Goal: Information Seeking & Learning: Check status

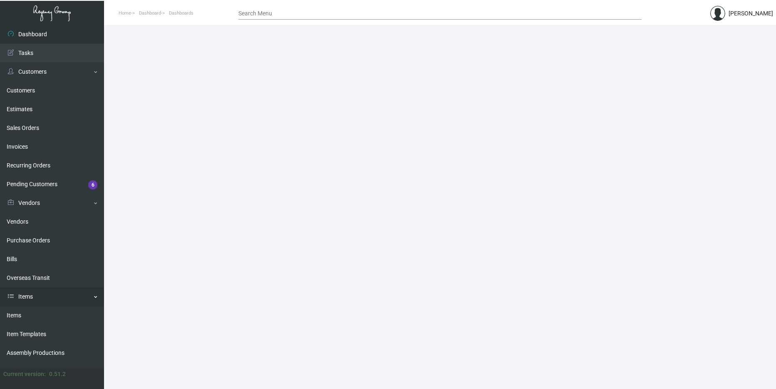
click at [36, 296] on link "Items" at bounding box center [52, 296] width 104 height 19
click at [32, 300] on link "Items" at bounding box center [52, 296] width 104 height 19
click at [31, 315] on link "Items" at bounding box center [52, 315] width 104 height 19
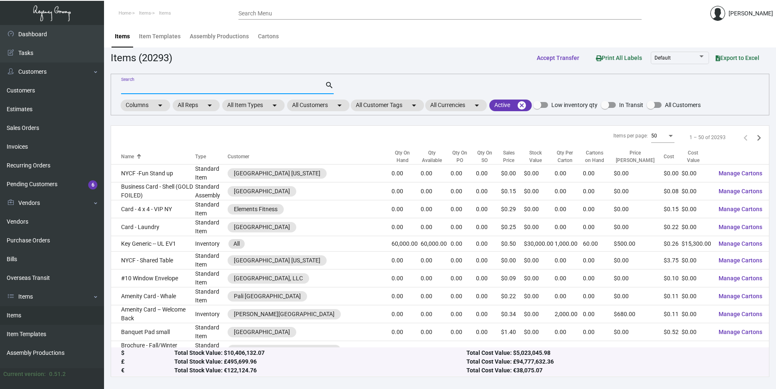
click at [176, 89] on input "Search" at bounding box center [223, 87] width 204 height 7
type input "Edison"
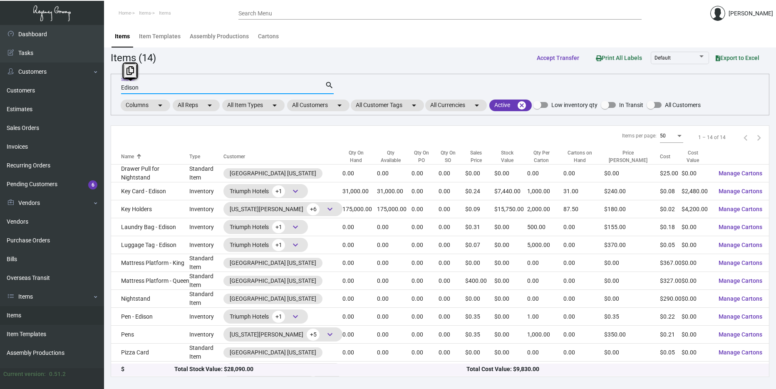
drag, startPoint x: 263, startPoint y: 91, endPoint x: 106, endPoint y: 87, distance: 157.0
click at [106, 87] on main "Items Item Templates Assembly Productions Cartons Items (14) Accept Transfer Pr…" at bounding box center [440, 207] width 672 height 364
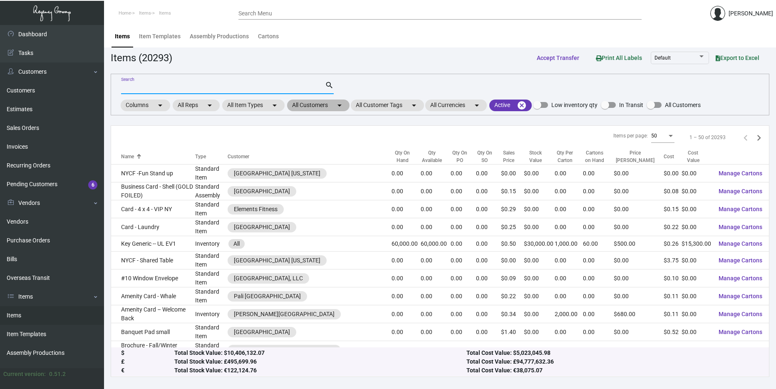
click at [314, 103] on mat-chip "All Customers arrow_drop_down" at bounding box center [318, 105] width 62 height 12
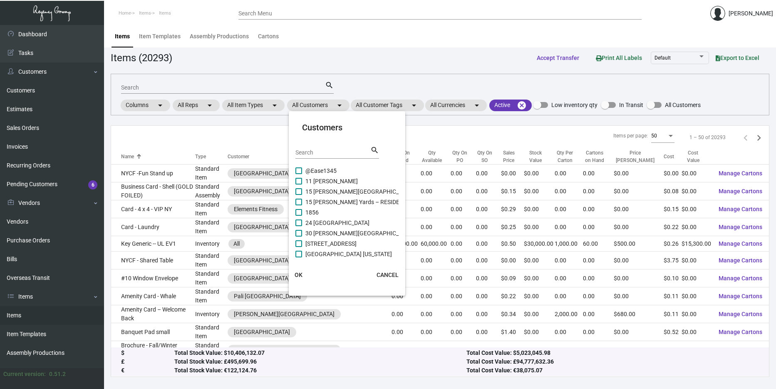
drag, startPoint x: 322, startPoint y: 147, endPoint x: 321, endPoint y: 158, distance: 10.9
click at [322, 149] on div "Search" at bounding box center [333, 152] width 75 height 13
click at [321, 158] on div "Search" at bounding box center [333, 152] width 75 height 13
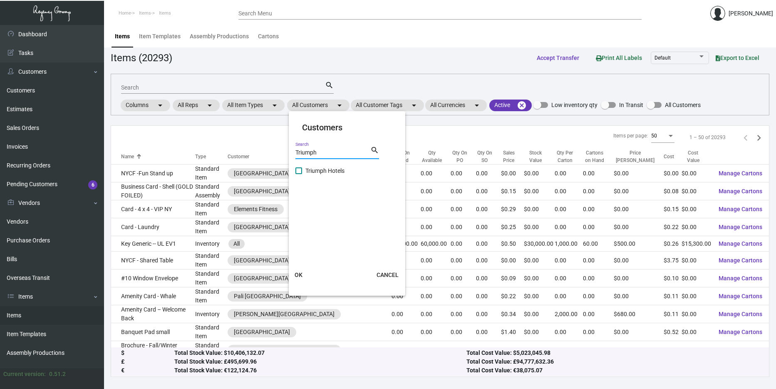
type input "Triumph"
click at [327, 166] on span "Triumph Hotels" at bounding box center [324, 171] width 39 height 10
click at [299, 174] on input "Triumph Hotels" at bounding box center [298, 174] width 0 height 0
checkbox input "true"
click at [292, 274] on button "OK" at bounding box center [299, 274] width 27 height 15
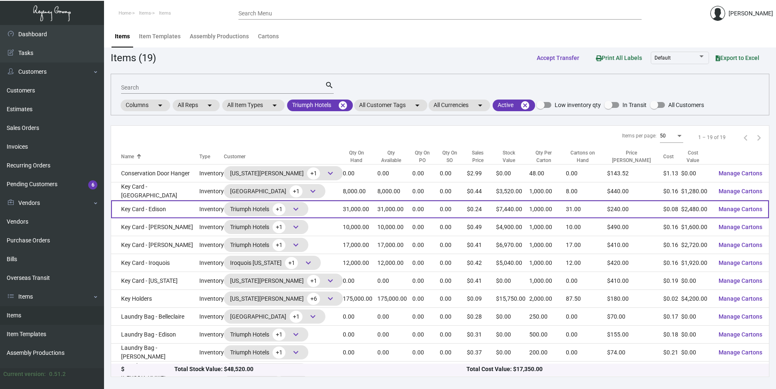
drag, startPoint x: 173, startPoint y: 208, endPoint x: 176, endPoint y: 202, distance: 6.4
click at [176, 202] on td "Key Card - Edison" at bounding box center [155, 209] width 88 height 18
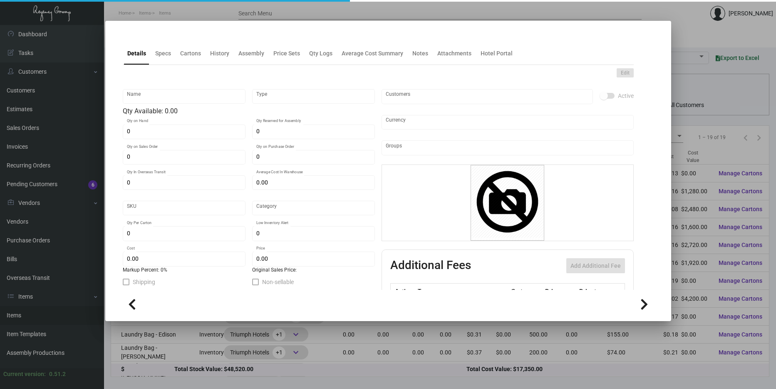
type input "Key Card - Edison"
type input "Inventory"
type input "31,000"
type input "10,000"
type input "$ 0.086"
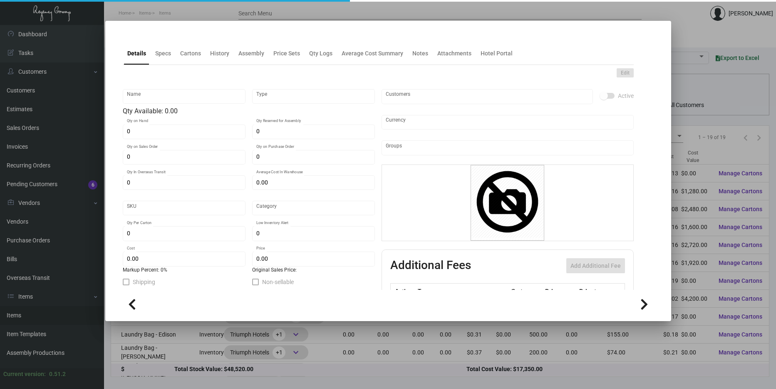
type input "1120"
type input "Standard"
type input "1,000"
type input "15,000"
type input "$ 0.08"
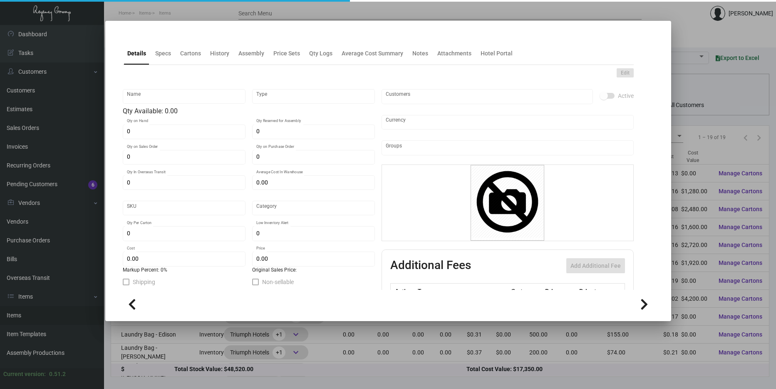
type input "$ 0.24"
type textarea "Key RFID: size 2.18x3.38 #30 mill white dull PVC Safelok Chip, printing 2/2, pm…"
checkbox input "true"
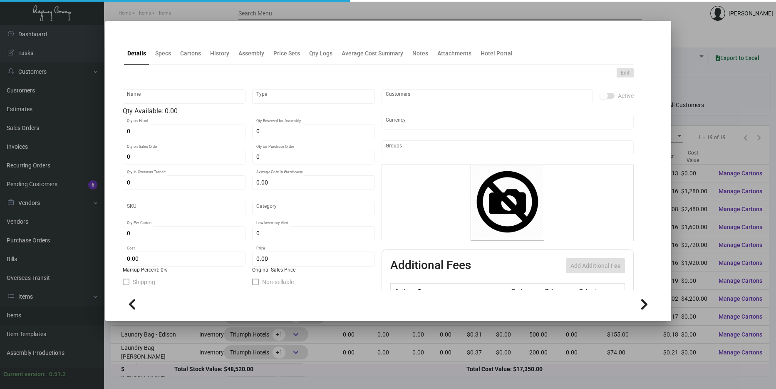
type input "United States Dollar $"
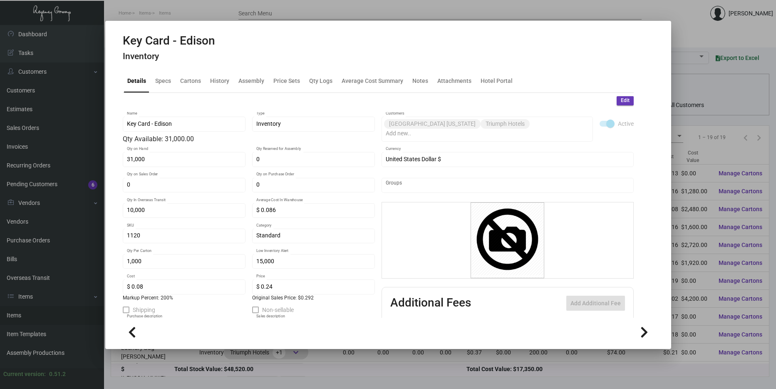
click at [211, 66] on ng-component "Key Card - Edison Inventory Details Specs Cartons History Assembly Price Sets Q…" at bounding box center [388, 190] width 531 height 312
drag, startPoint x: 211, startPoint y: 66, endPoint x: 216, endPoint y: 82, distance: 16.2
click at [216, 79] on div "History" at bounding box center [219, 81] width 19 height 9
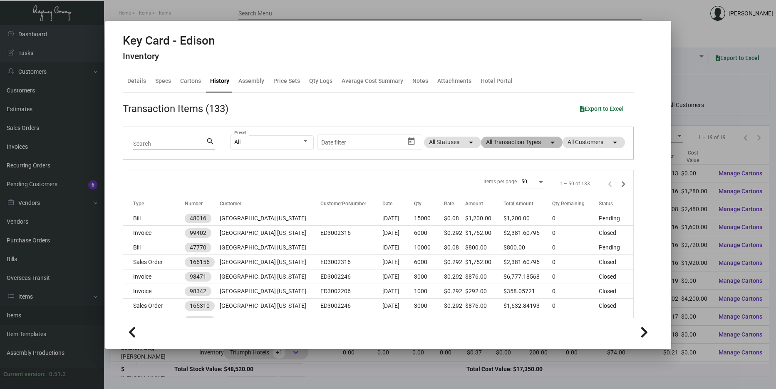
click at [501, 143] on mat-chip "All Transaction Types arrow_drop_down" at bounding box center [522, 143] width 82 height 12
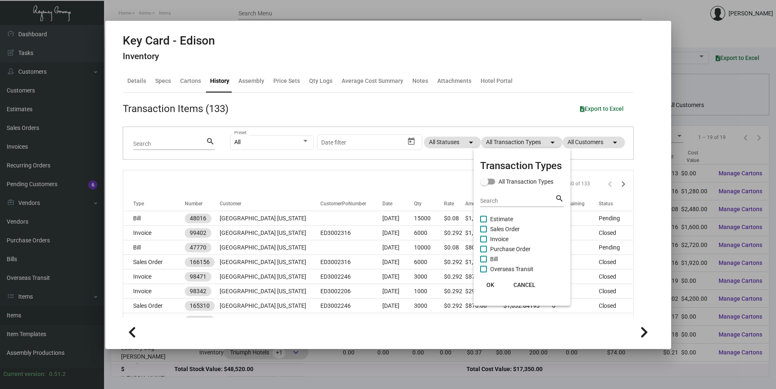
click at [507, 248] on span "Purchase Order" at bounding box center [510, 249] width 40 height 10
click at [484, 252] on input "Purchase Order" at bounding box center [483, 252] width 0 height 0
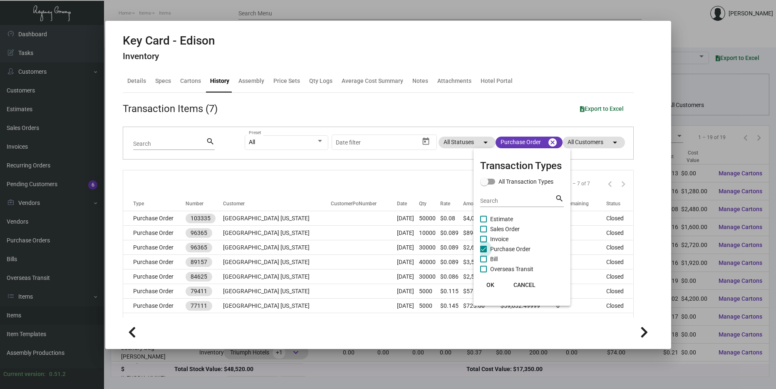
click at [504, 247] on span "Purchase Order" at bounding box center [510, 249] width 40 height 10
click at [484, 252] on input "Purchase Order" at bounding box center [483, 252] width 0 height 0
checkbox input "false"
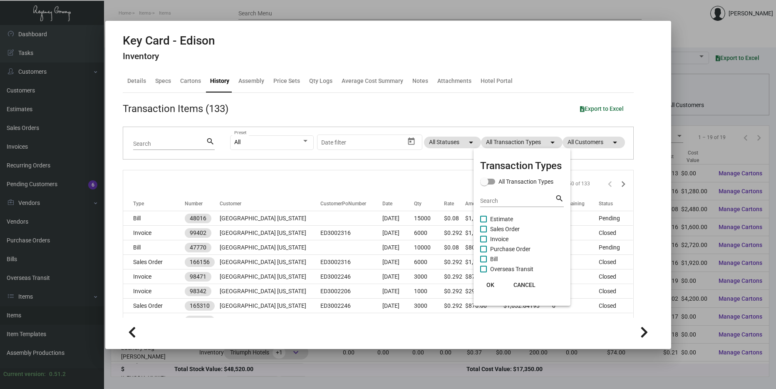
click at [490, 285] on span "OK" at bounding box center [491, 284] width 8 height 7
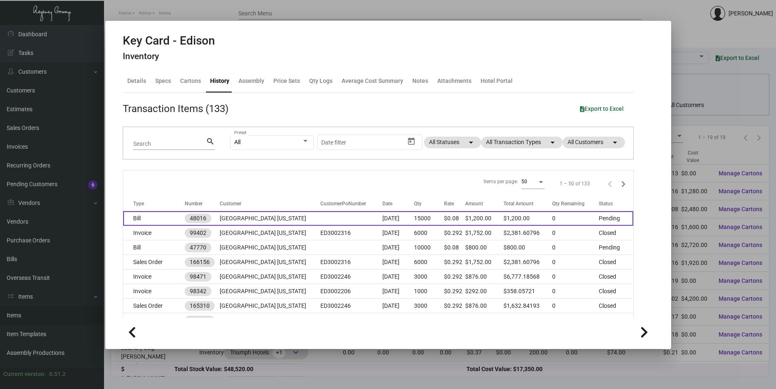
click at [339, 216] on td at bounding box center [351, 218] width 62 height 15
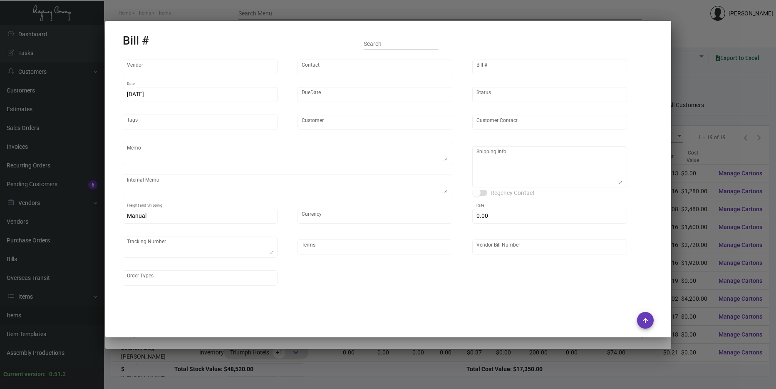
type input "CHENGDU MIND IOT TECHNOLOGY"
type input "[PERSON_NAME]"
type input "48016"
type input "[DATE]"
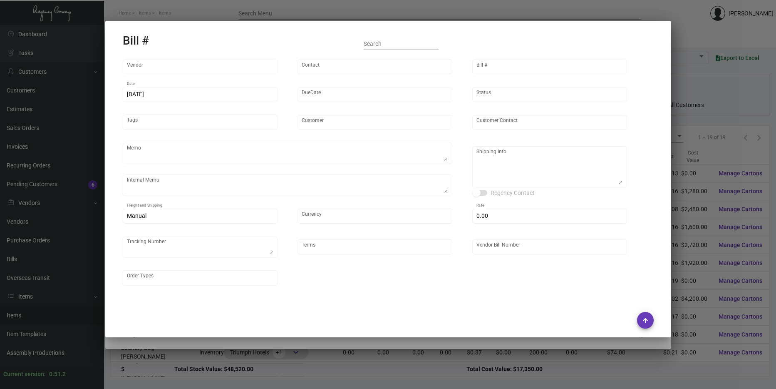
type input "[GEOGRAPHIC_DATA] [US_STATE]"
type input "Attn: [PERSON_NAME]"
type textarea "15K ship via air, rest by boat to our NJ warehouse."
type textarea "[GEOGRAPHIC_DATA] [US_STATE] - Attn: [PERSON_NAME] [STREET_ADDRESS][US_STATE]"
type input "United States Dollar $"
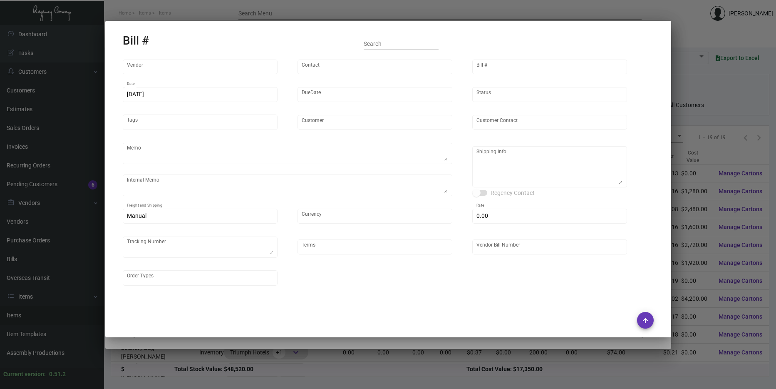
type input "$ 0.00"
type textarea "739113E"
type input "Net 45"
type input "MDS2504_103335"
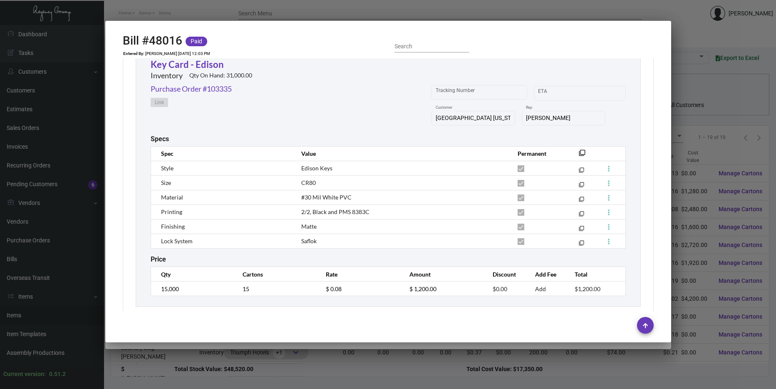
scroll to position [384, 0]
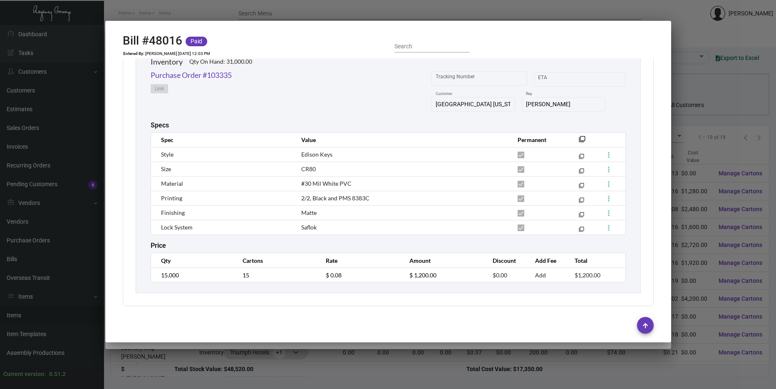
click at [738, 154] on div at bounding box center [388, 194] width 776 height 389
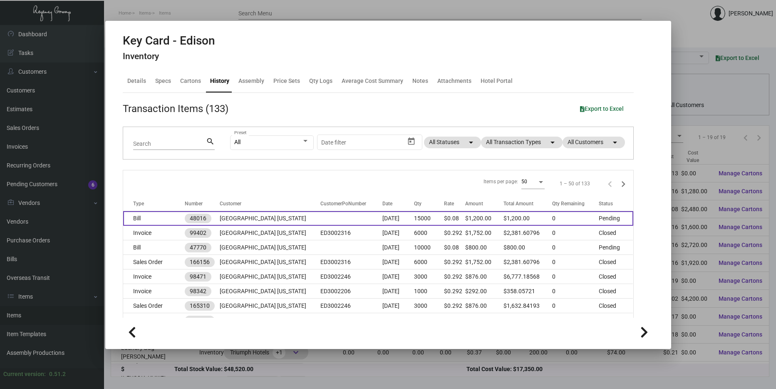
click at [163, 223] on td "Bill" at bounding box center [154, 218] width 62 height 15
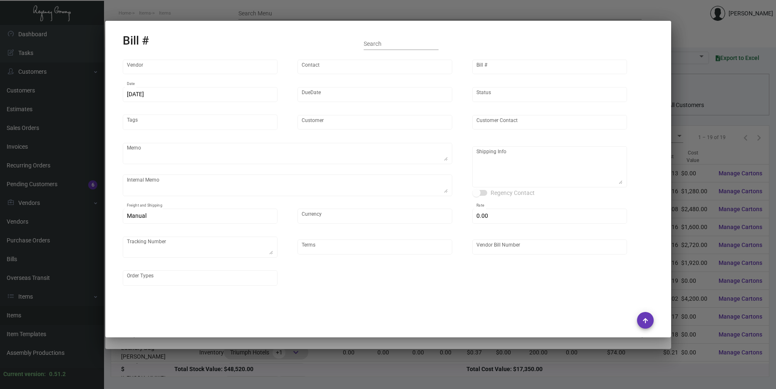
type input "CHENGDU MIND IOT TECHNOLOGY"
type input "[PERSON_NAME]"
type input "48016"
type input "[DATE]"
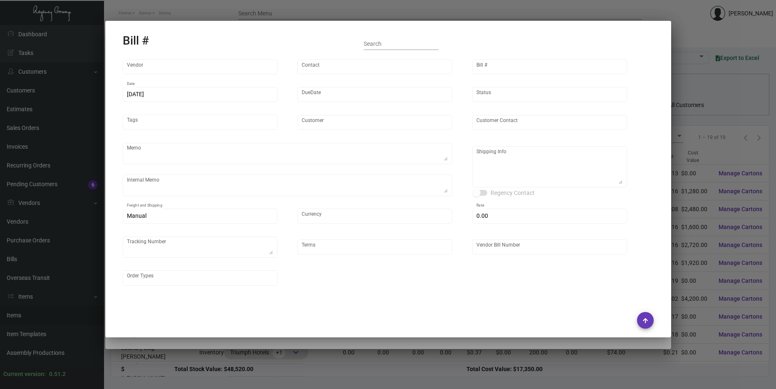
type input "[GEOGRAPHIC_DATA] [US_STATE]"
type input "Attn: [PERSON_NAME]"
type textarea "15K ship via air, rest by boat to our NJ warehouse."
type textarea "[GEOGRAPHIC_DATA] [US_STATE] - Attn: [PERSON_NAME] [STREET_ADDRESS][US_STATE]"
type input "United States Dollar $"
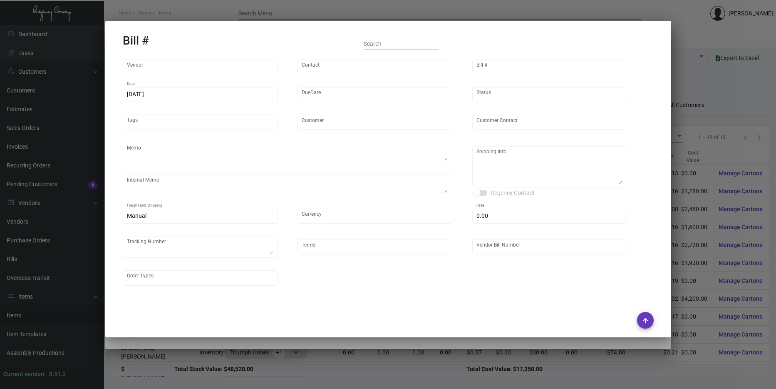
type input "$ 0.00"
type textarea "739113E"
type input "Net 45"
type input "MDS2504_103335"
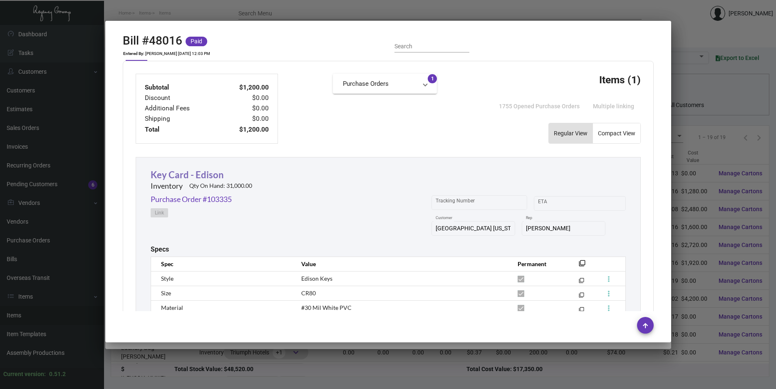
scroll to position [259, 0]
click at [198, 174] on link "Key Card - Edison" at bounding box center [187, 174] width 73 height 11
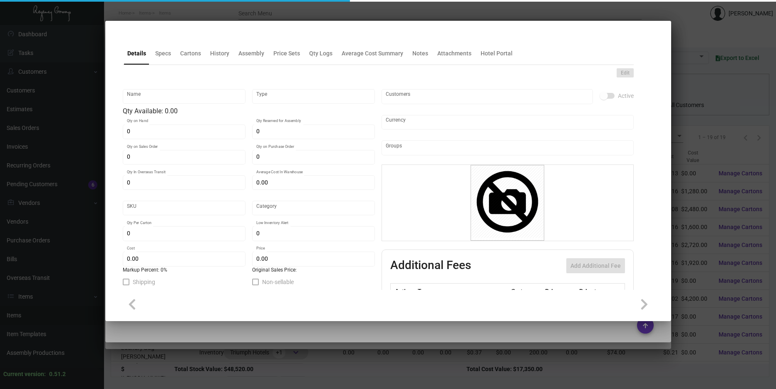
type input "Key Card - Edison"
type input "Inventory"
type input "31,000"
type input "10,000"
type input "$ 0.086"
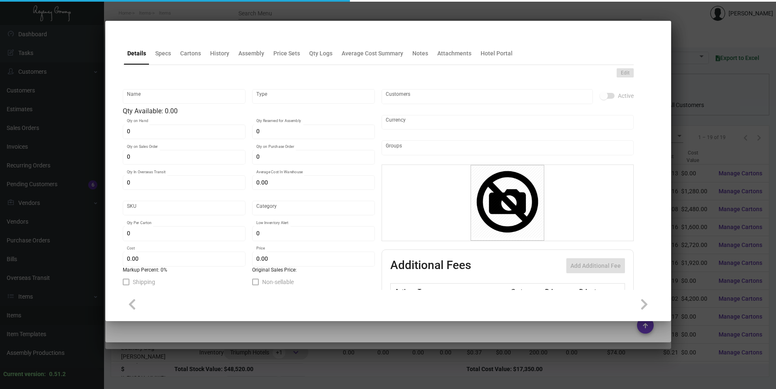
type input "1120"
type input "Standard"
type input "1,000"
type input "15,000"
type input "$ 0.08"
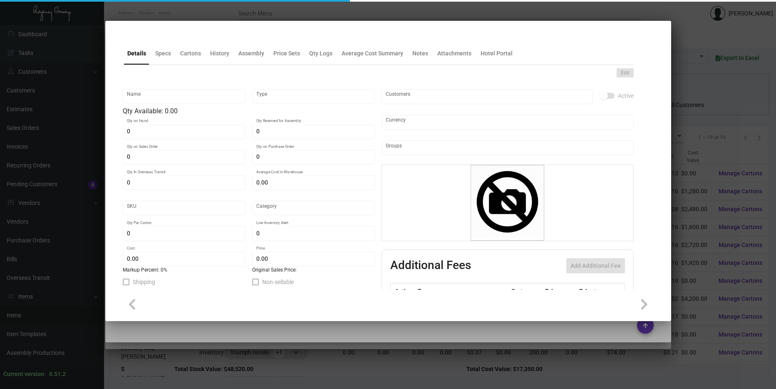
type input "$ 0.24"
type textarea "Key RFID: size 2.18x3.38 #30 mill white dull PVC Safelok Chip, printing 2/2, pm…"
checkbox input "true"
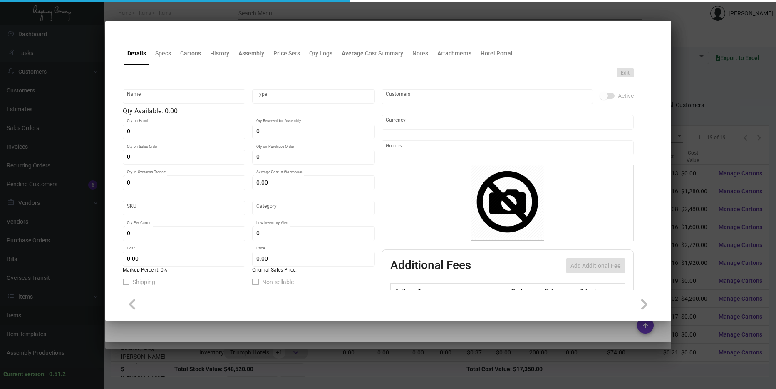
type input "United States Dollar $"
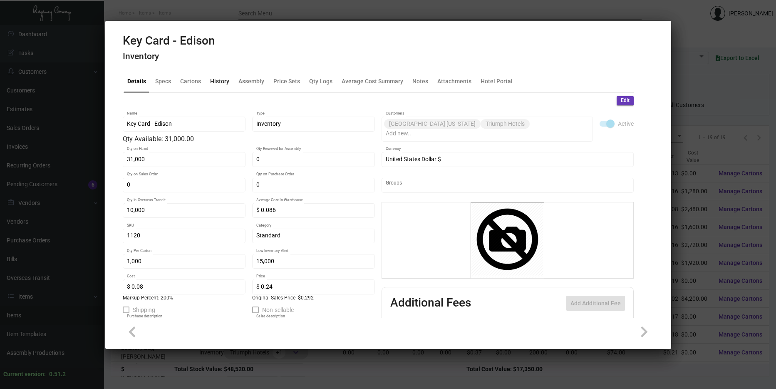
click at [209, 75] on div "History" at bounding box center [220, 81] width 26 height 20
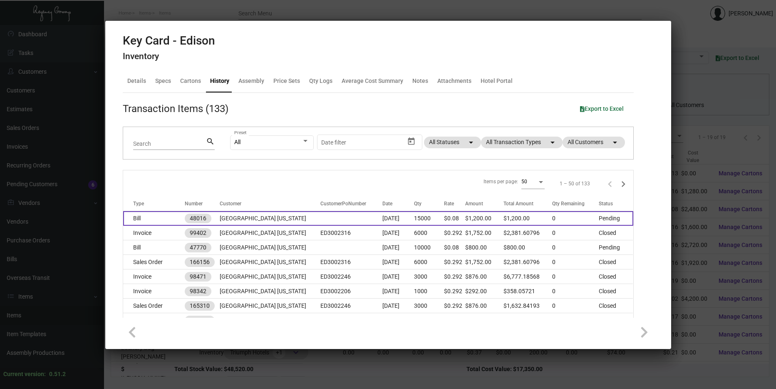
click at [241, 219] on td "[GEOGRAPHIC_DATA] [US_STATE]" at bounding box center [270, 218] width 101 height 15
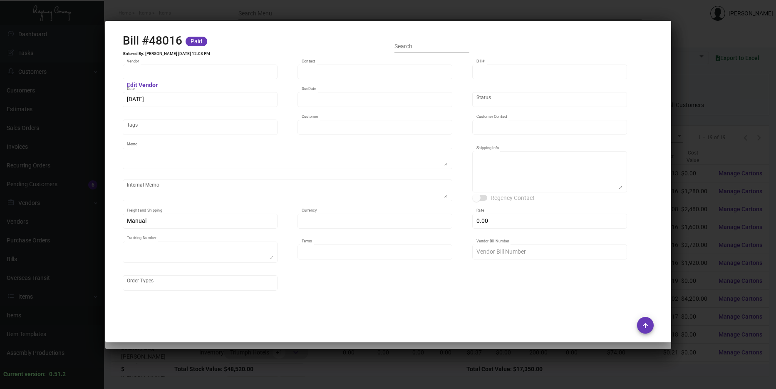
type input "CHENGDU MIND IOT TECHNOLOGY"
type input "[PERSON_NAME]"
type input "48016"
type input "[DATE]"
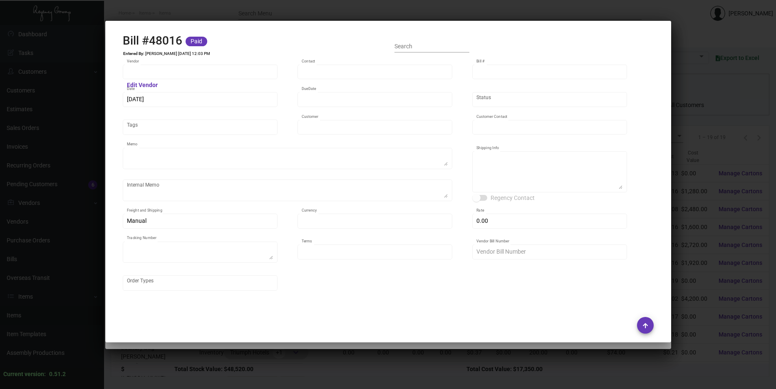
type input "[GEOGRAPHIC_DATA] [US_STATE]"
type input "Attn: [PERSON_NAME]"
type textarea "15K ship via air, rest by boat to our NJ warehouse."
type textarea "[GEOGRAPHIC_DATA] [US_STATE] - Attn: [PERSON_NAME] [STREET_ADDRESS][US_STATE]"
type input "United States Dollar $"
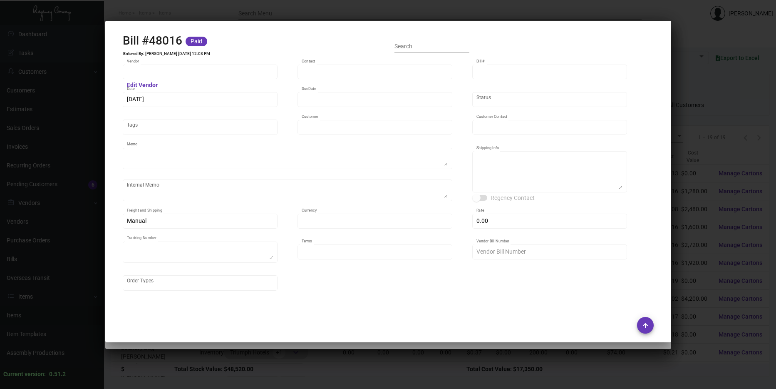
type input "$ 0.00"
type textarea "739113E"
type input "Net 45"
type input "MDS2504_103335"
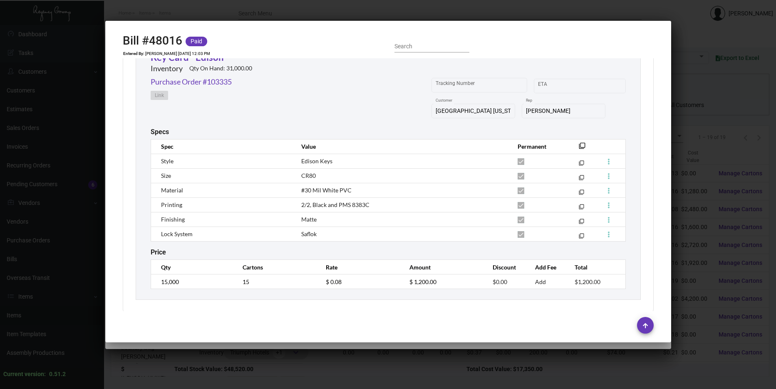
scroll to position [384, 0]
